Goal: Check status

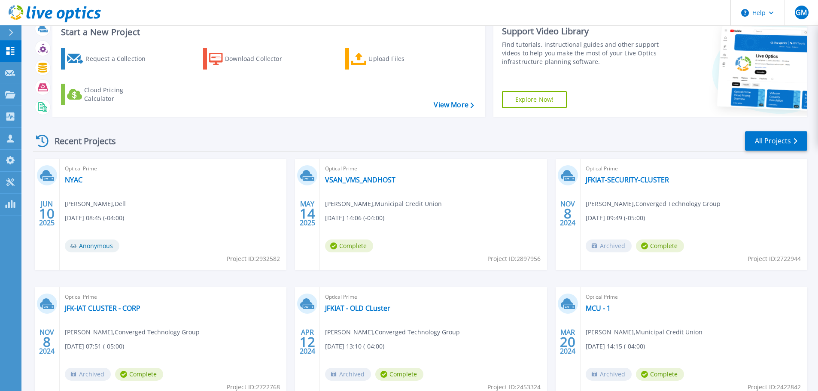
scroll to position [43, 0]
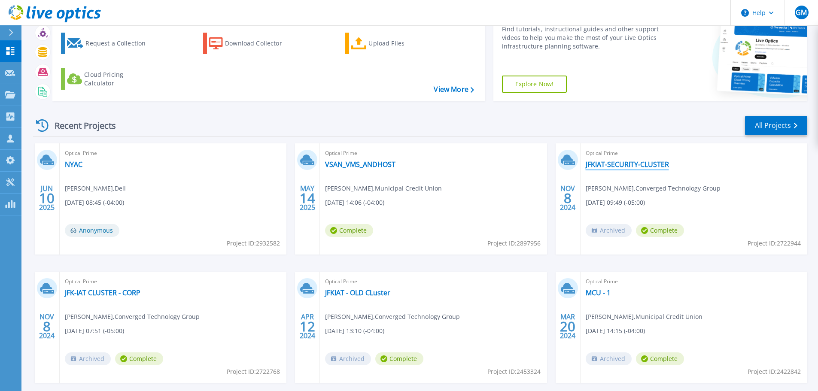
click at [622, 161] on link "JFKIAT-SECURITY-CLUSTER" at bounding box center [627, 164] width 83 height 9
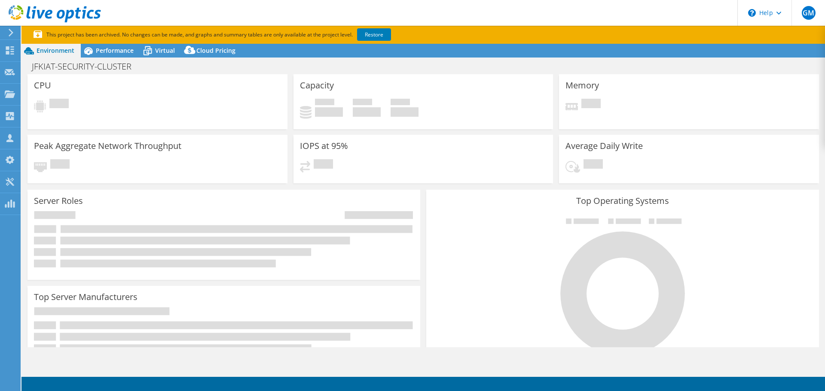
select select "USD"
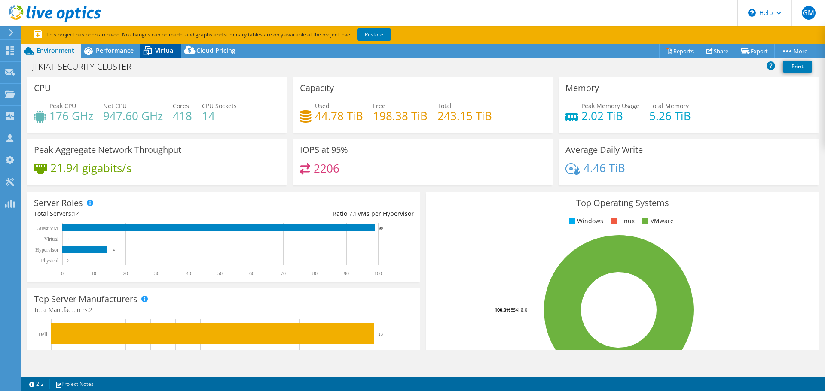
click at [161, 49] on span "Virtual" at bounding box center [165, 50] width 20 height 8
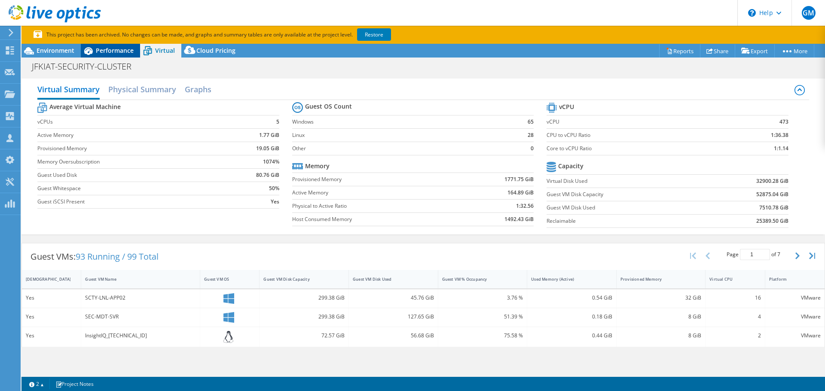
click at [104, 52] on span "Performance" at bounding box center [115, 50] width 38 height 8
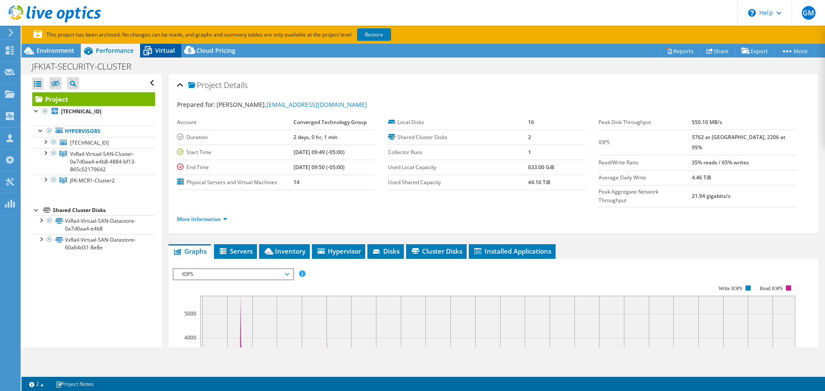
click at [159, 47] on span "Virtual" at bounding box center [165, 50] width 20 height 8
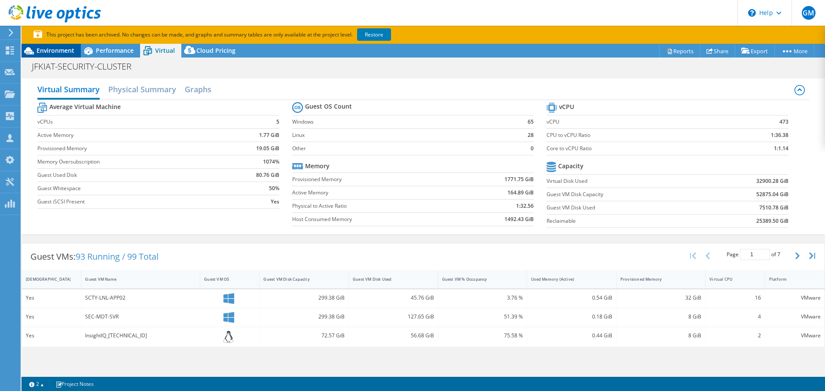
click at [52, 52] on span "Environment" at bounding box center [56, 50] width 38 height 8
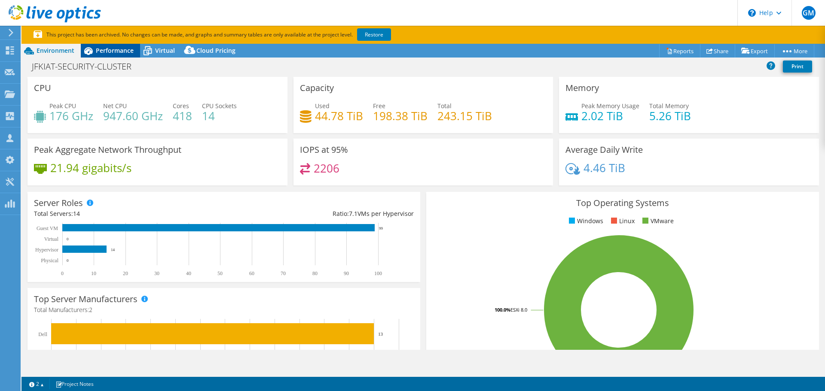
click at [106, 49] on span "Performance" at bounding box center [115, 50] width 38 height 8
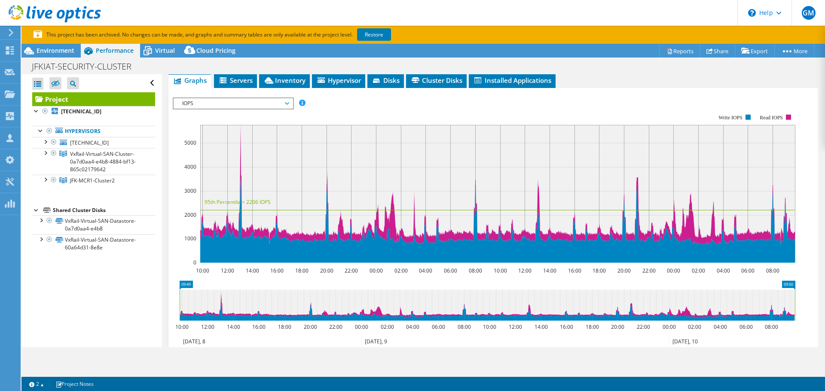
scroll to position [172, 0]
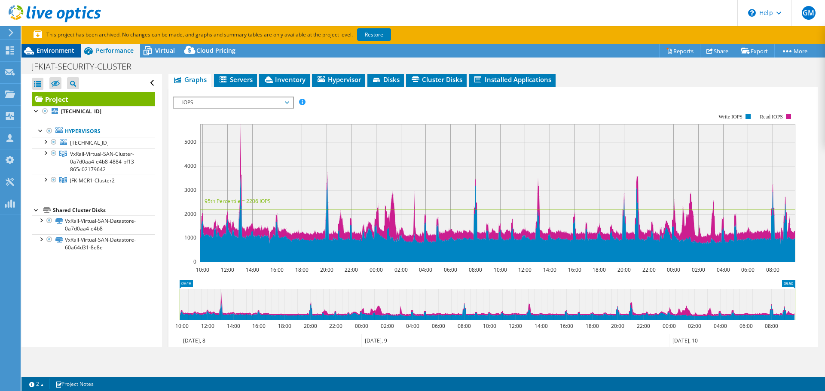
click at [50, 50] on span "Environment" at bounding box center [56, 50] width 38 height 8
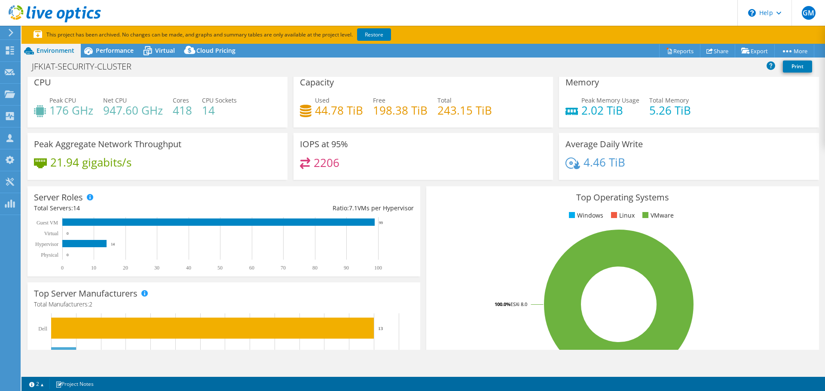
scroll to position [0, 0]
